Goal: Information Seeking & Learning: Learn about a topic

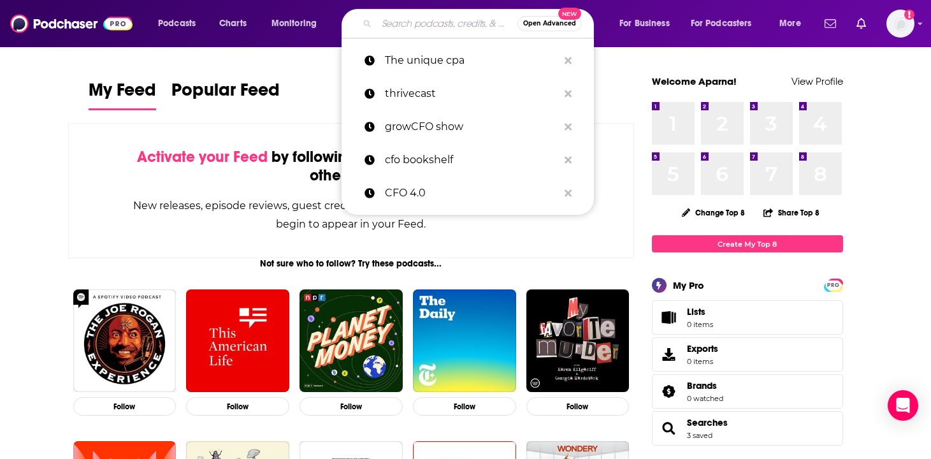
click at [440, 16] on input "Search podcasts, credits, & more..." at bounding box center [447, 23] width 141 height 20
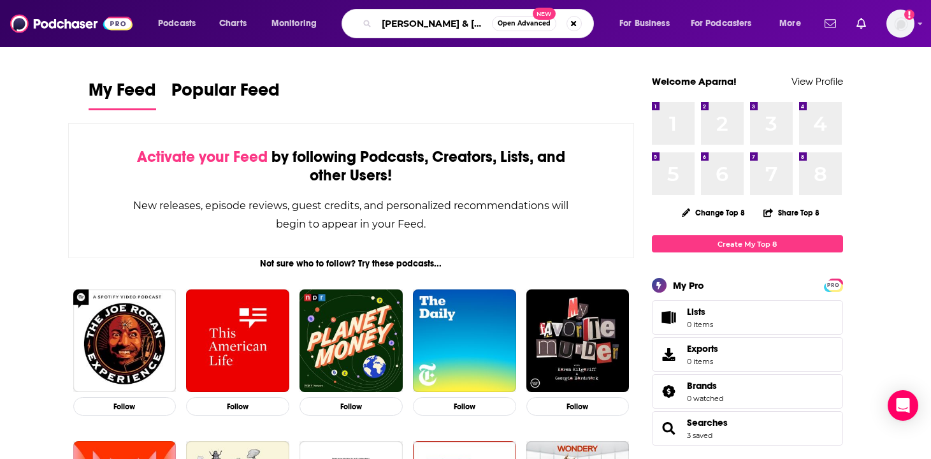
type input "[PERSON_NAME] & [PERSON_NAME]"
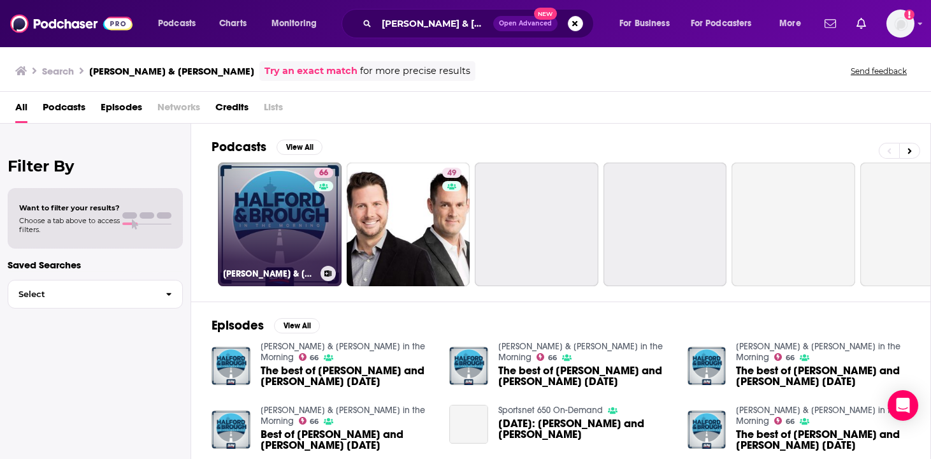
click at [275, 216] on link "66 [PERSON_NAME] & [PERSON_NAME] in the Morning" at bounding box center [280, 225] width 124 height 124
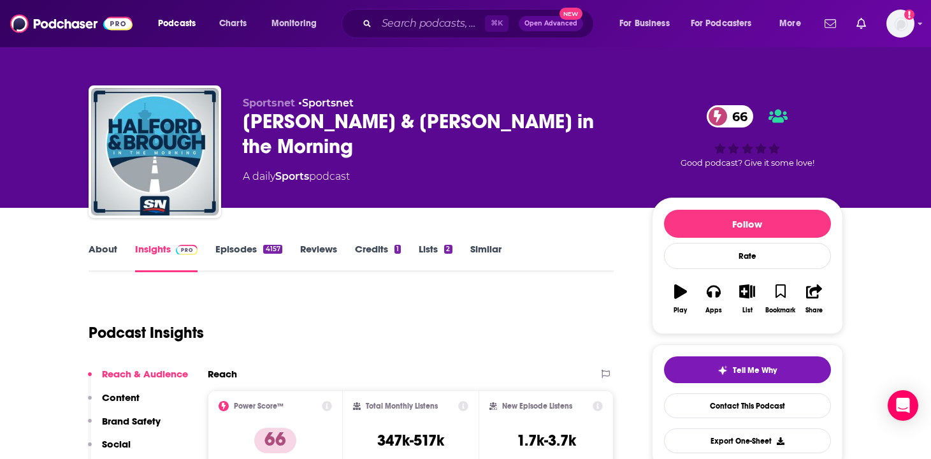
click at [442, 9] on div "⌘ K Open Advanced New" at bounding box center [468, 23] width 252 height 29
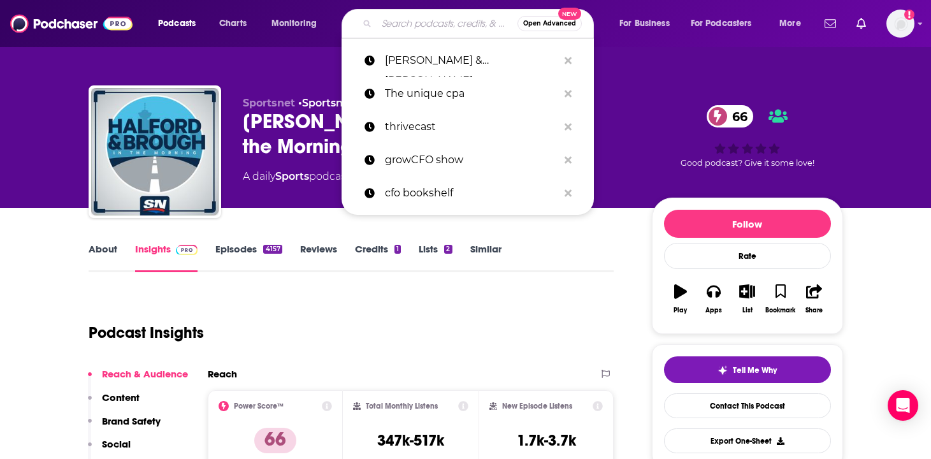
click at [407, 21] on input "Search podcasts, credits, & more..." at bounding box center [447, 23] width 141 height 20
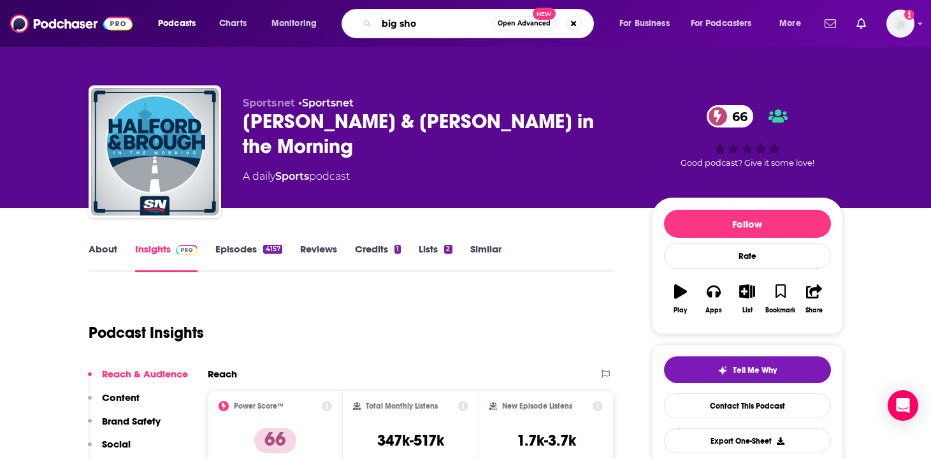
type input "[PERSON_NAME]"
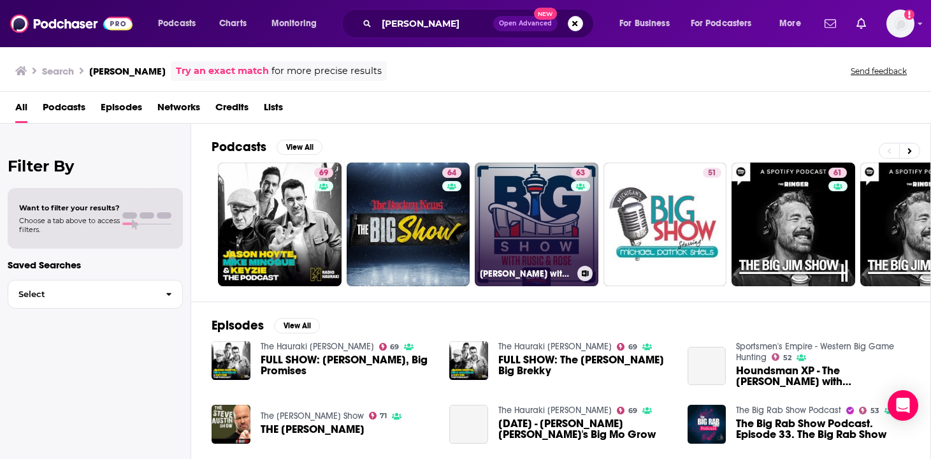
click at [507, 221] on link "63 [PERSON_NAME] with Rusic & Rose" at bounding box center [537, 225] width 124 height 124
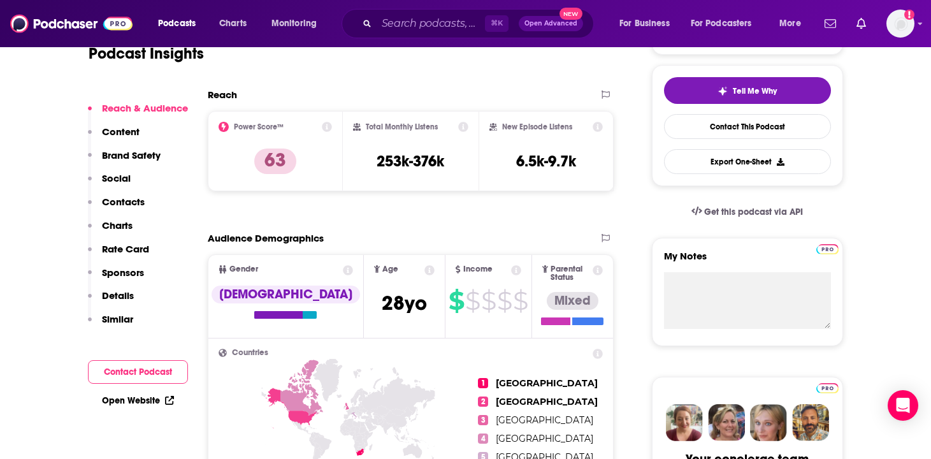
scroll to position [317, 0]
